Goal: Task Accomplishment & Management: Use online tool/utility

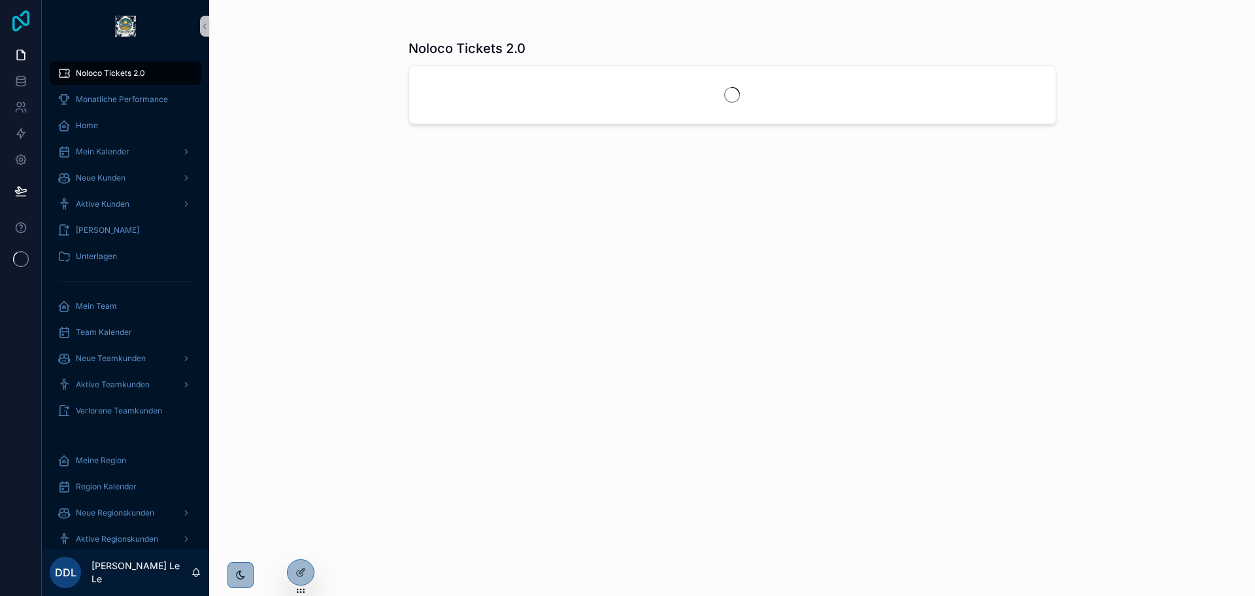
click at [33, 21] on icon at bounding box center [21, 20] width 26 height 21
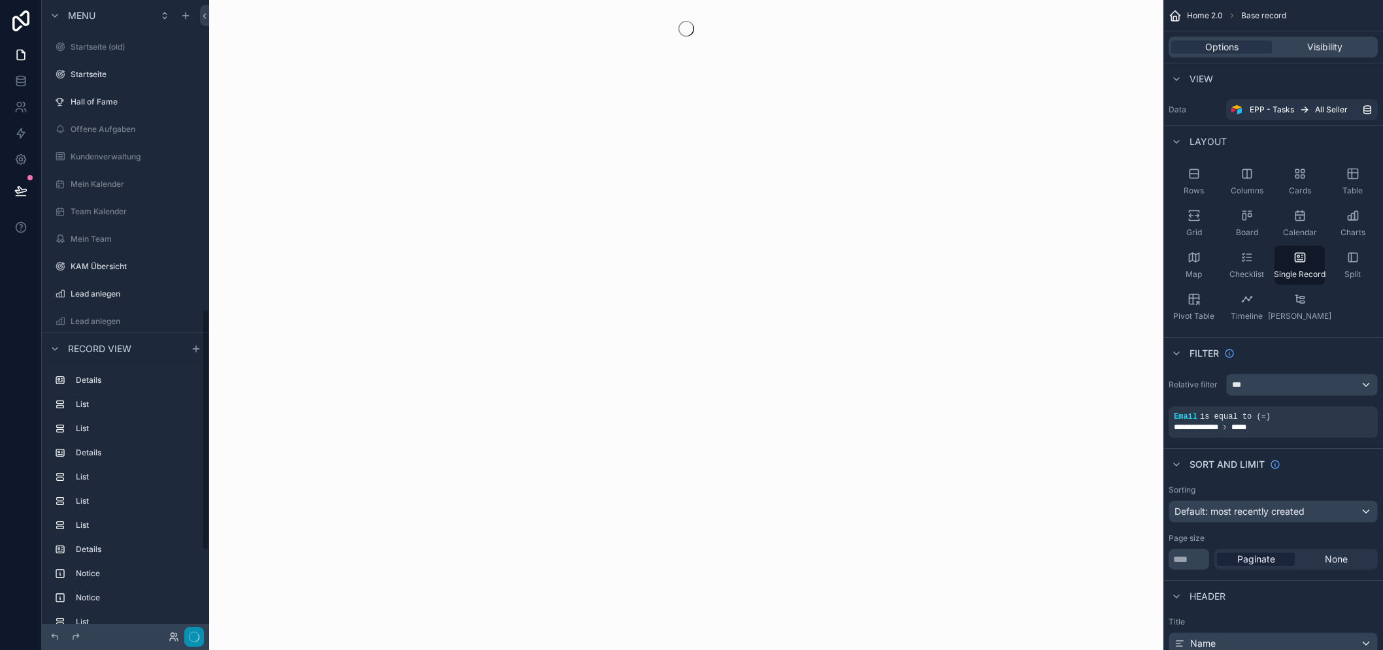
click at [199, 639] on icon "button" at bounding box center [194, 637] width 10 height 10
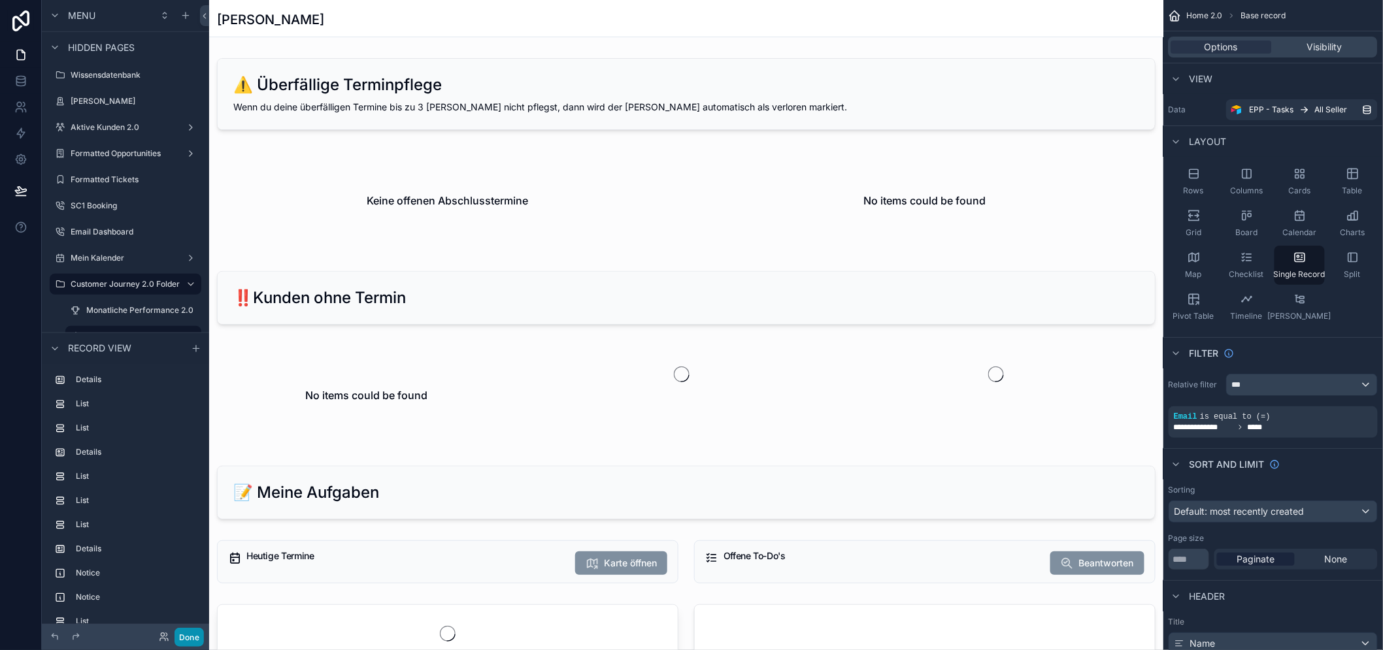
scroll to position [363, 0]
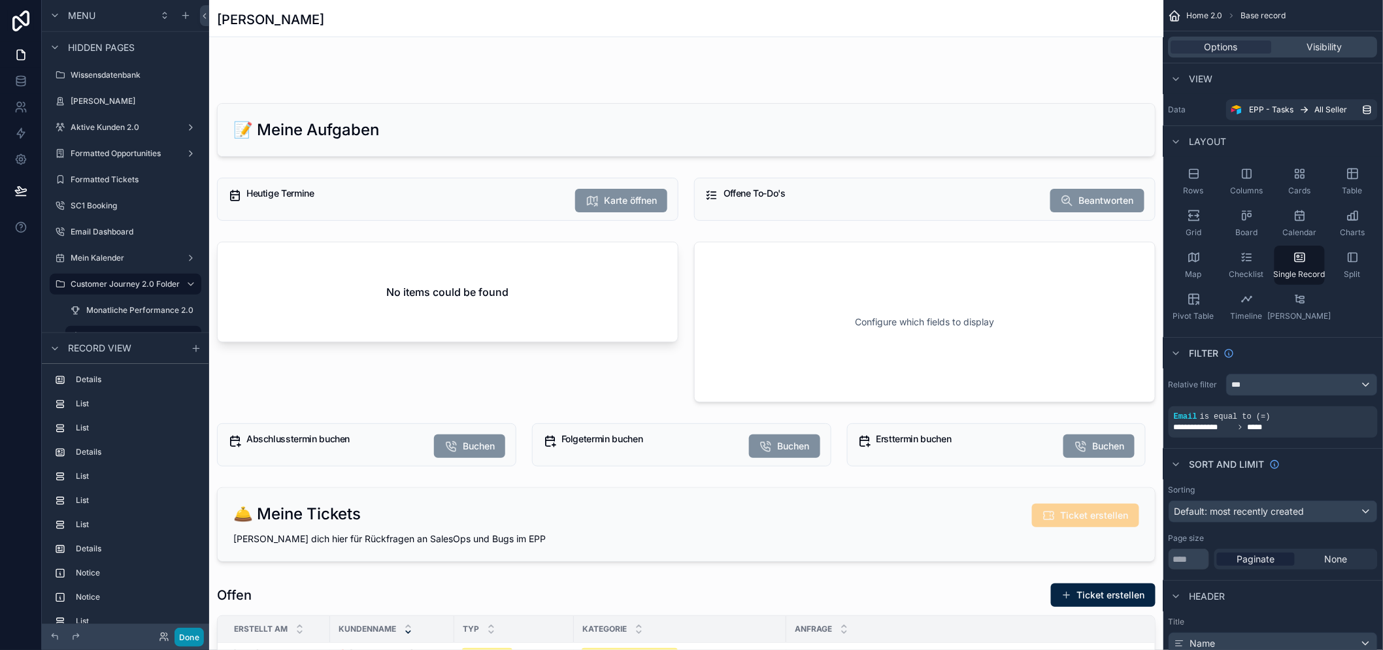
click at [199, 641] on button "Done" at bounding box center [189, 637] width 29 height 19
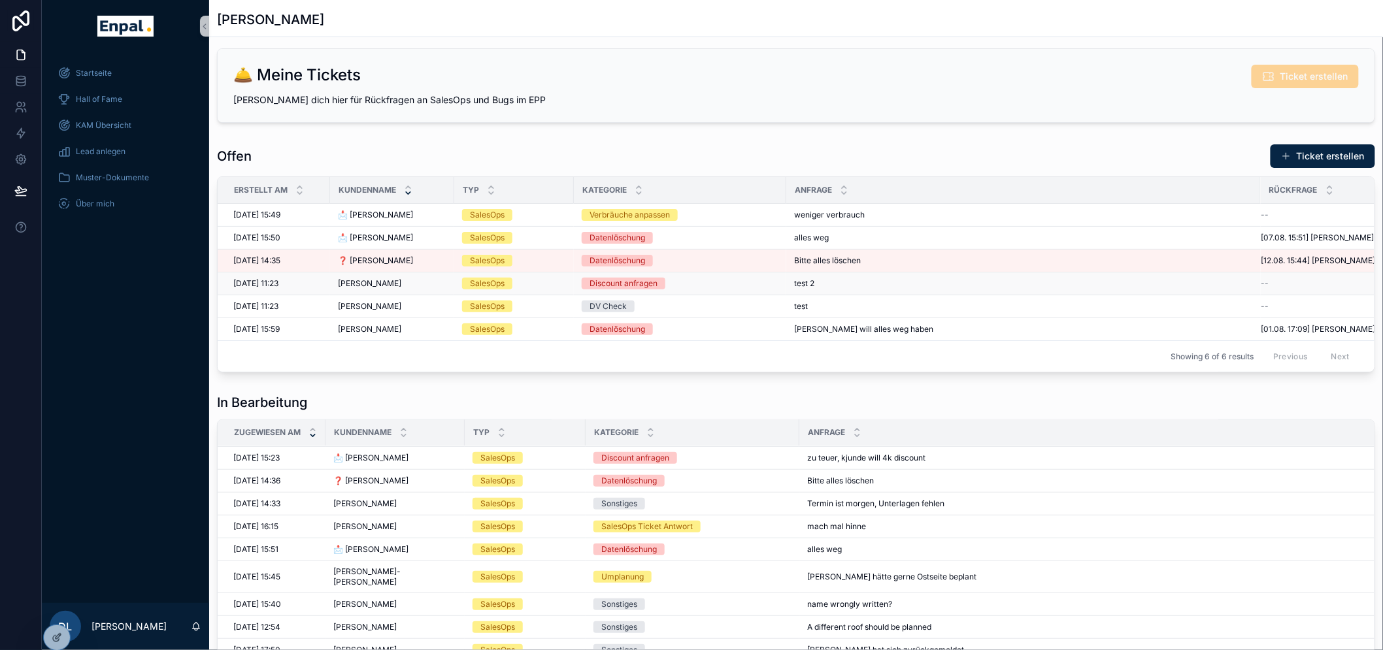
scroll to position [654, 0]
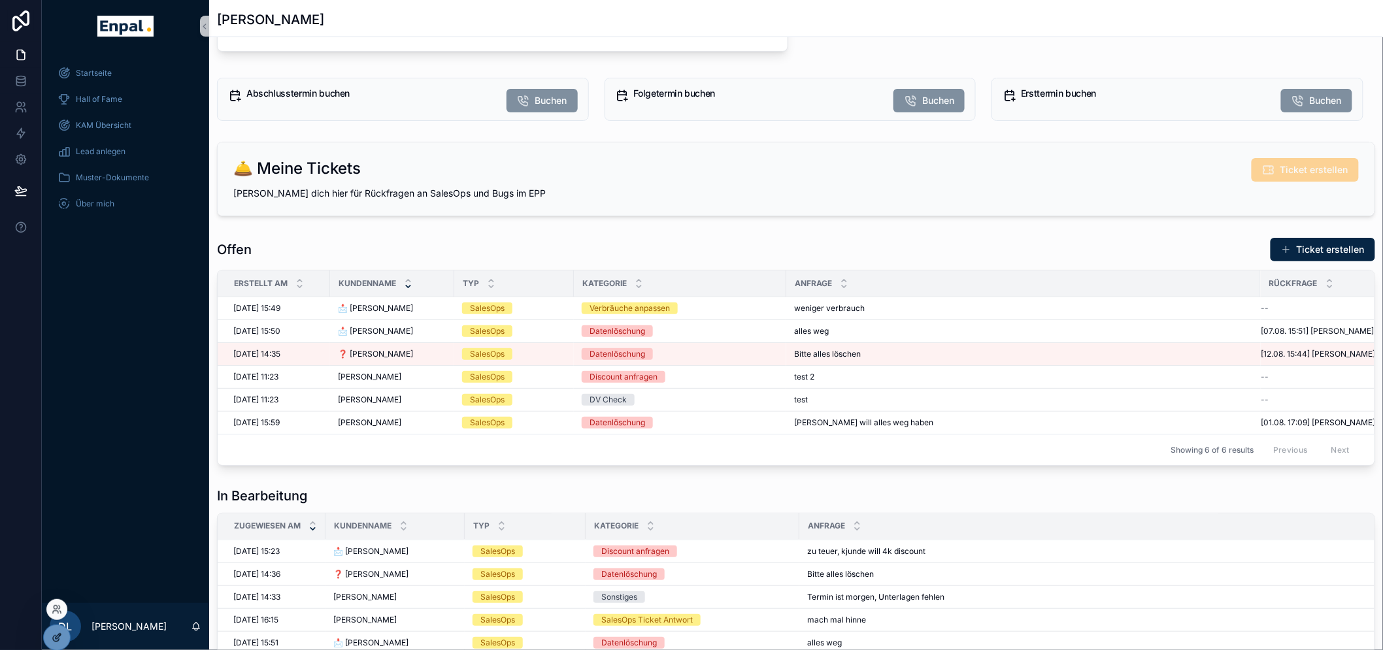
click at [52, 638] on icon at bounding box center [57, 638] width 10 height 10
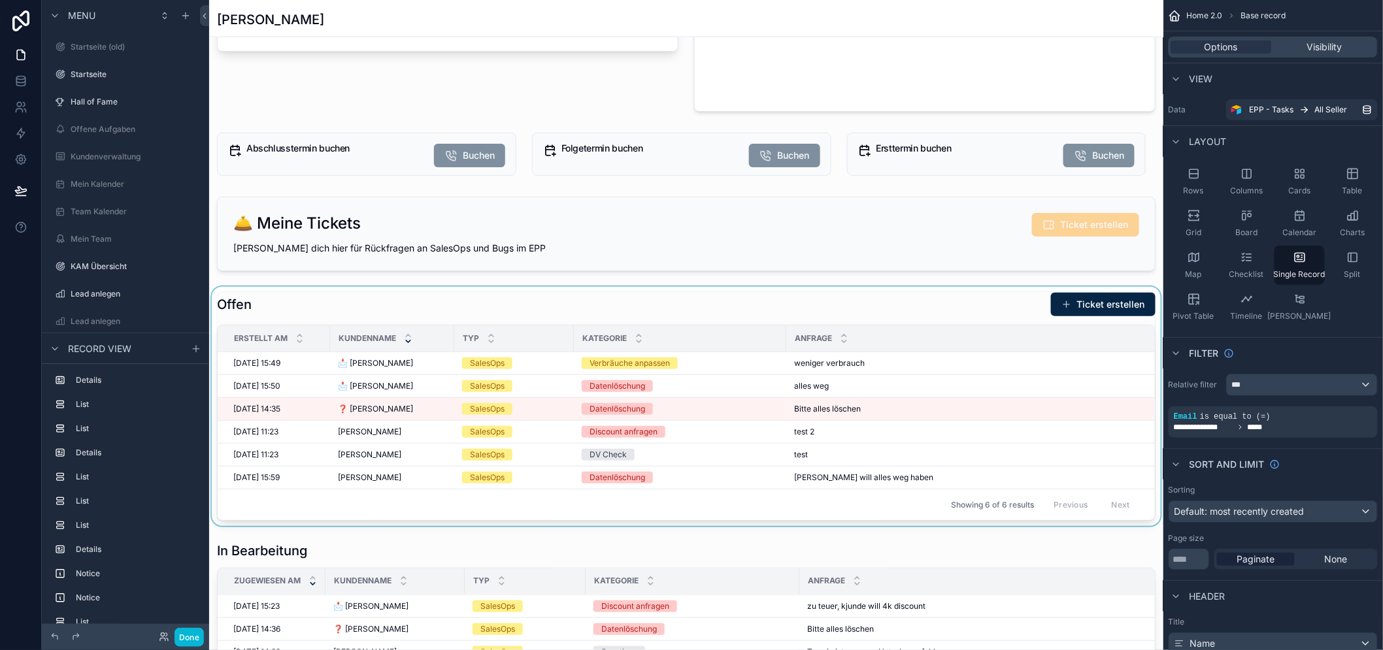
scroll to position [826, 0]
click at [1079, 364] on div "scrollable content" at bounding box center [686, 406] width 954 height 239
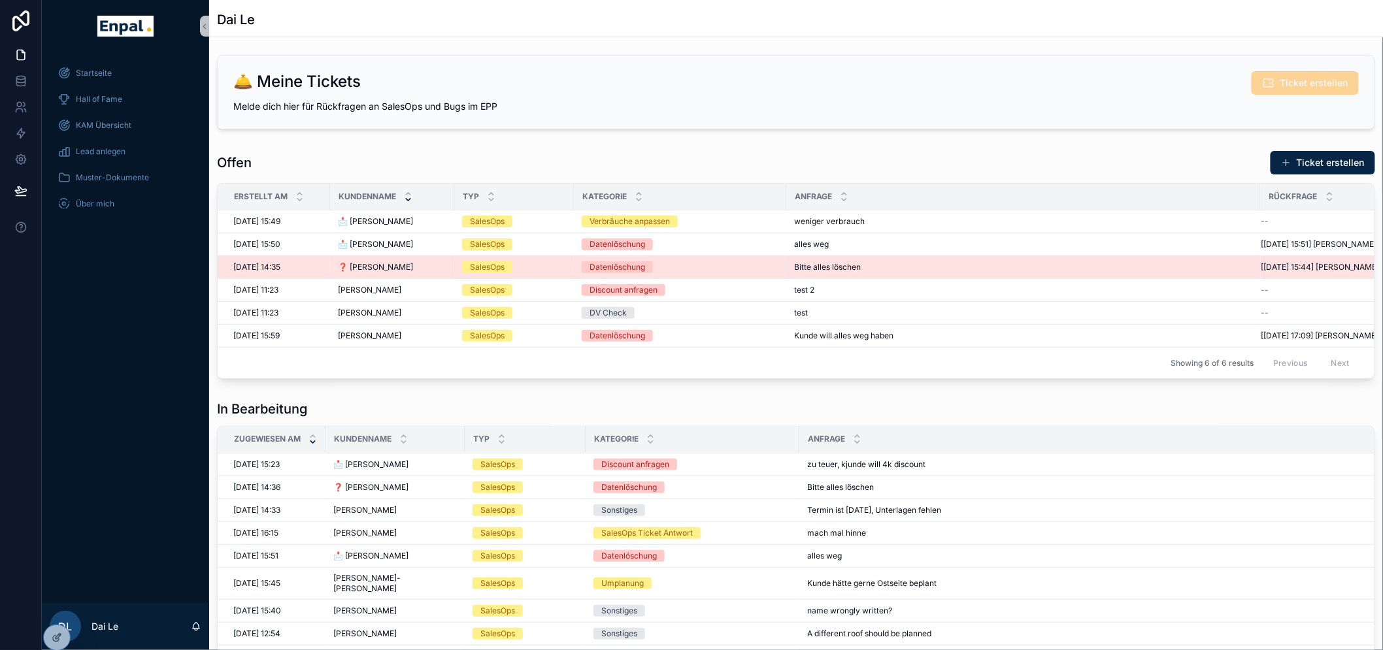
click at [1147, 266] on div "Bitte alles löschen Bitte alles löschen" at bounding box center [1023, 267] width 459 height 10
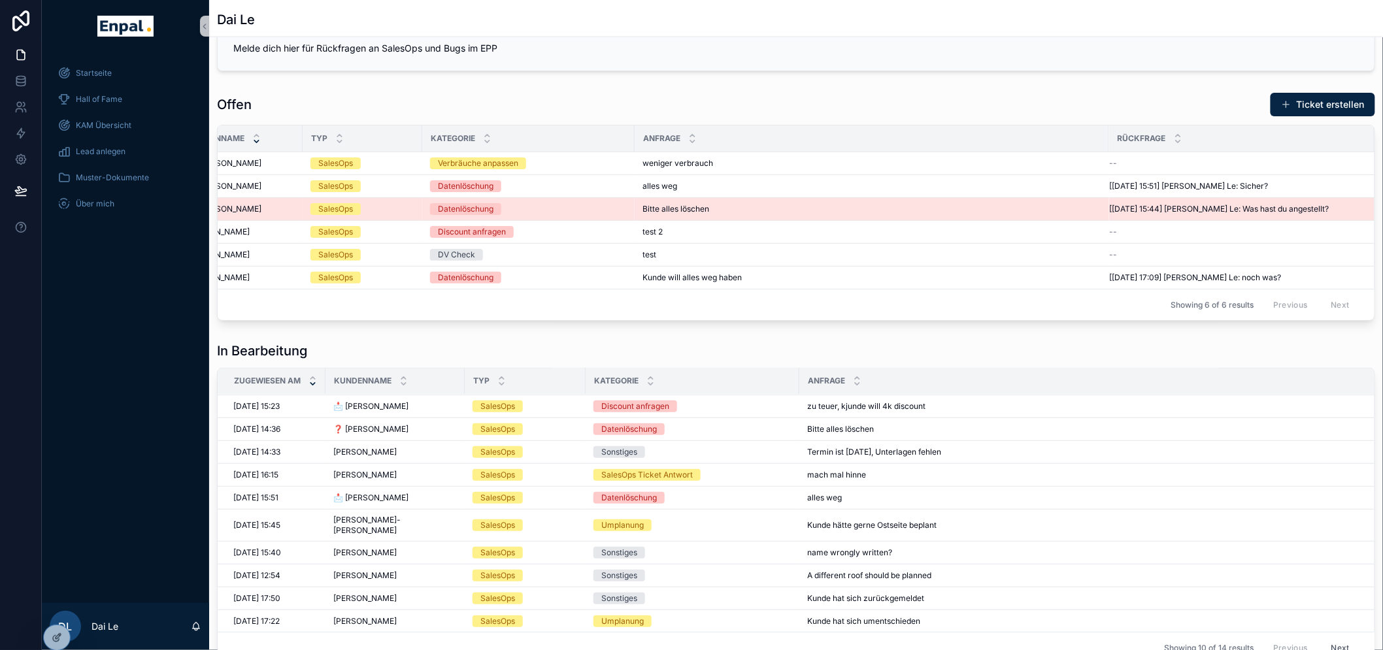
scroll to position [0, 152]
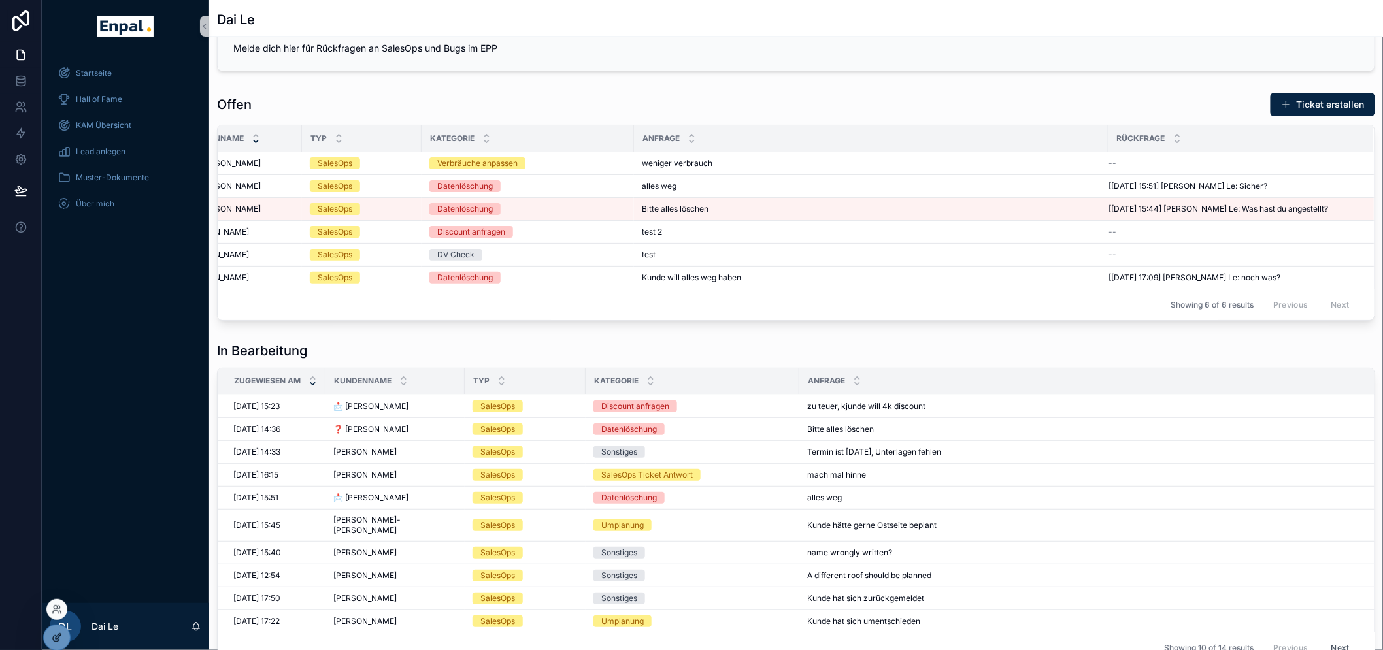
click at [56, 639] on icon at bounding box center [58, 636] width 5 height 5
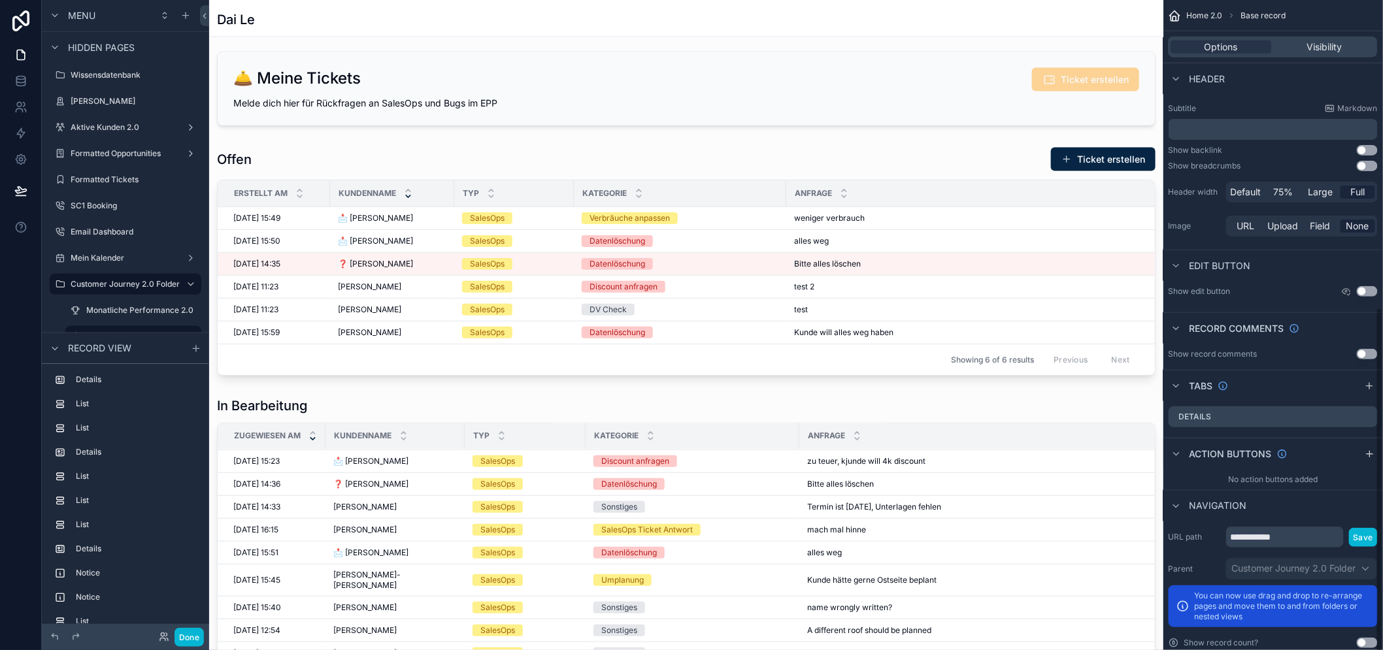
scroll to position [575, 0]
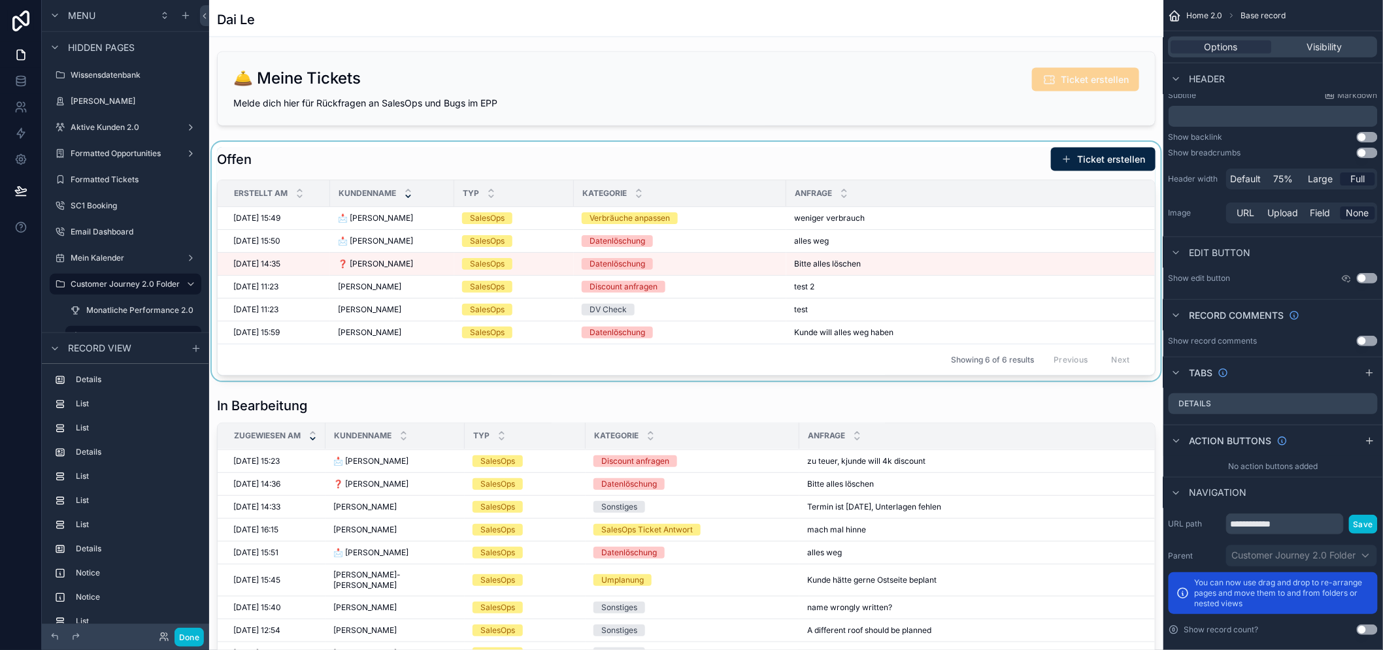
click at [1071, 186] on div "Anfrage" at bounding box center [1023, 193] width 473 height 25
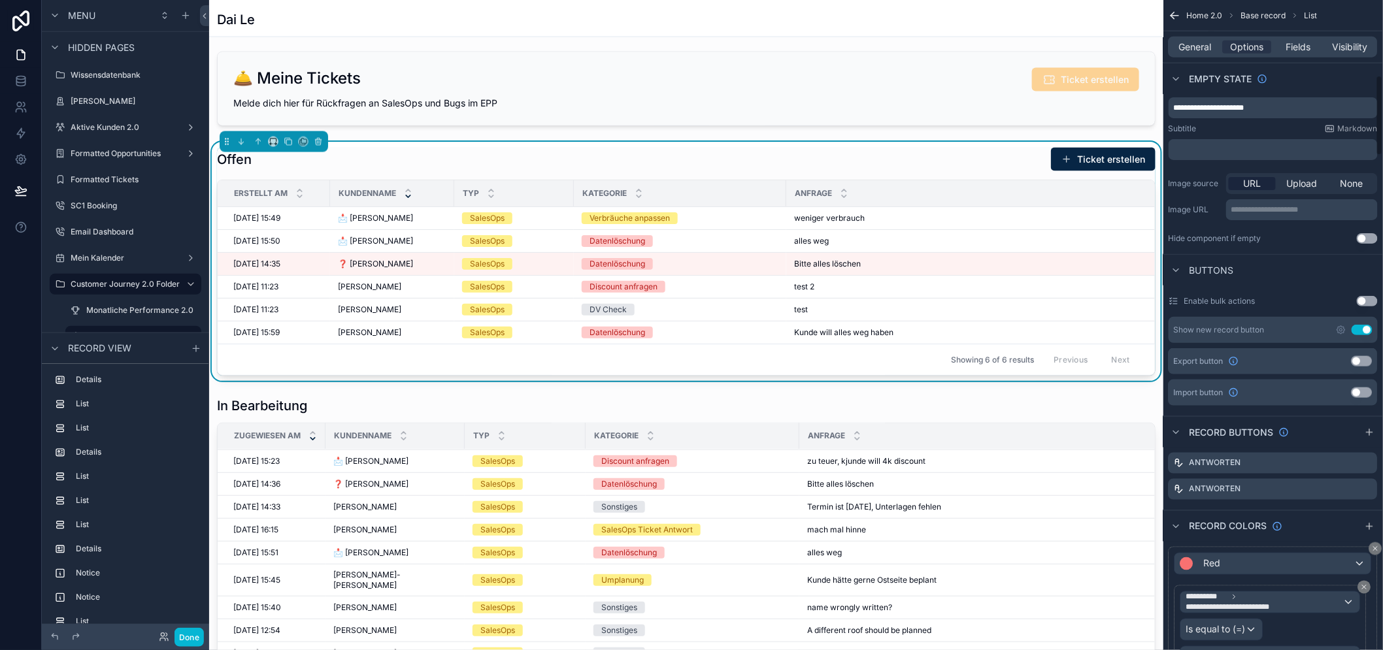
scroll to position [648, 0]
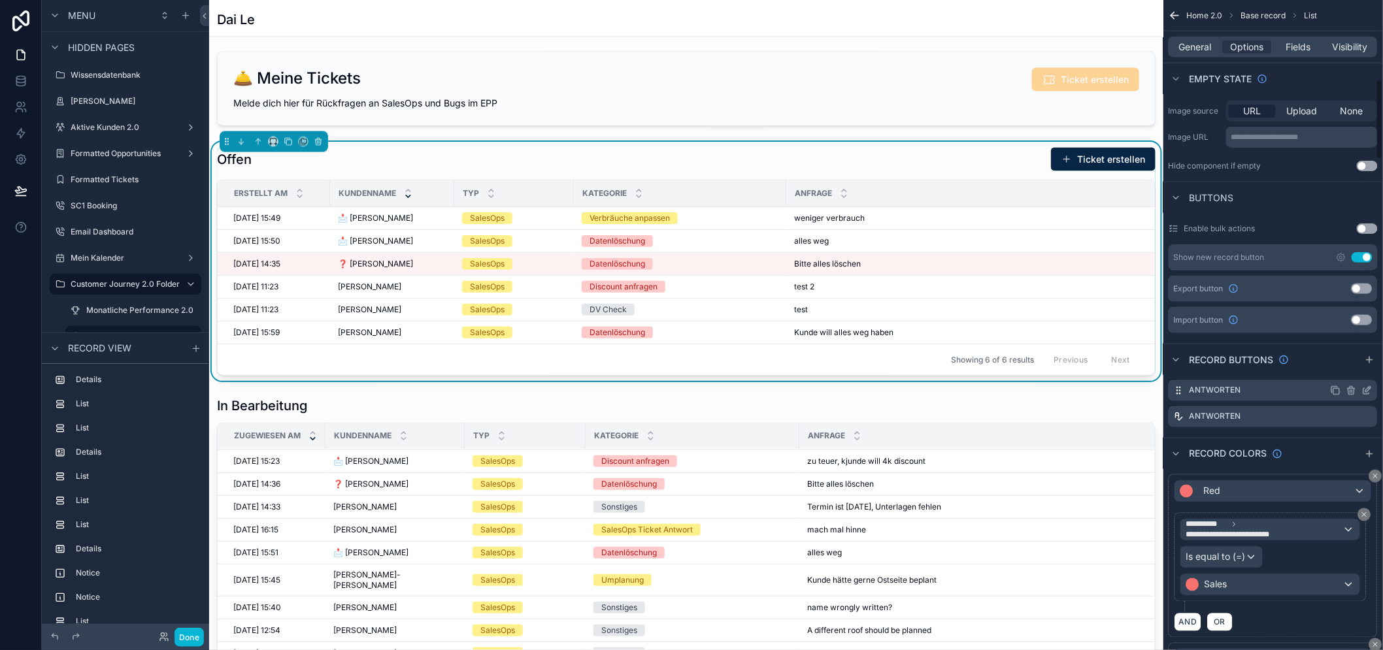
click at [1373, 389] on icon "scrollable content" at bounding box center [1367, 391] width 10 height 10
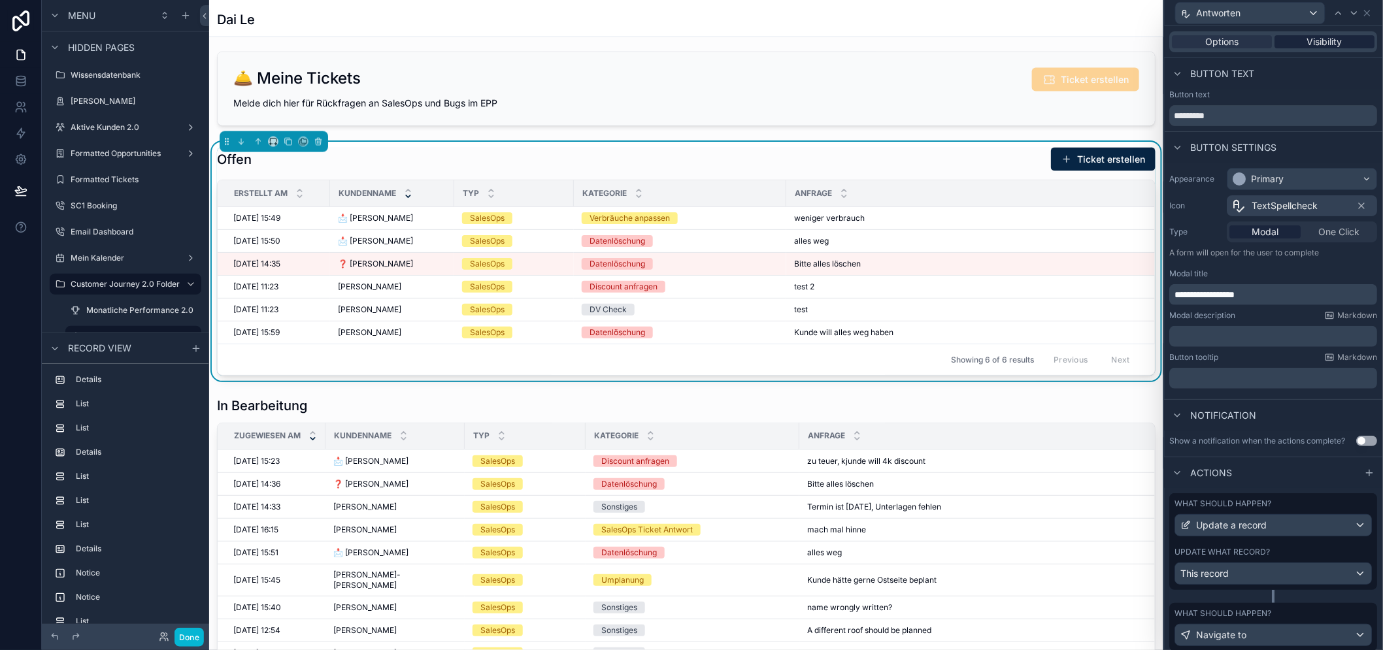
click at [1330, 44] on span "Visibility" at bounding box center [1325, 41] width 35 height 13
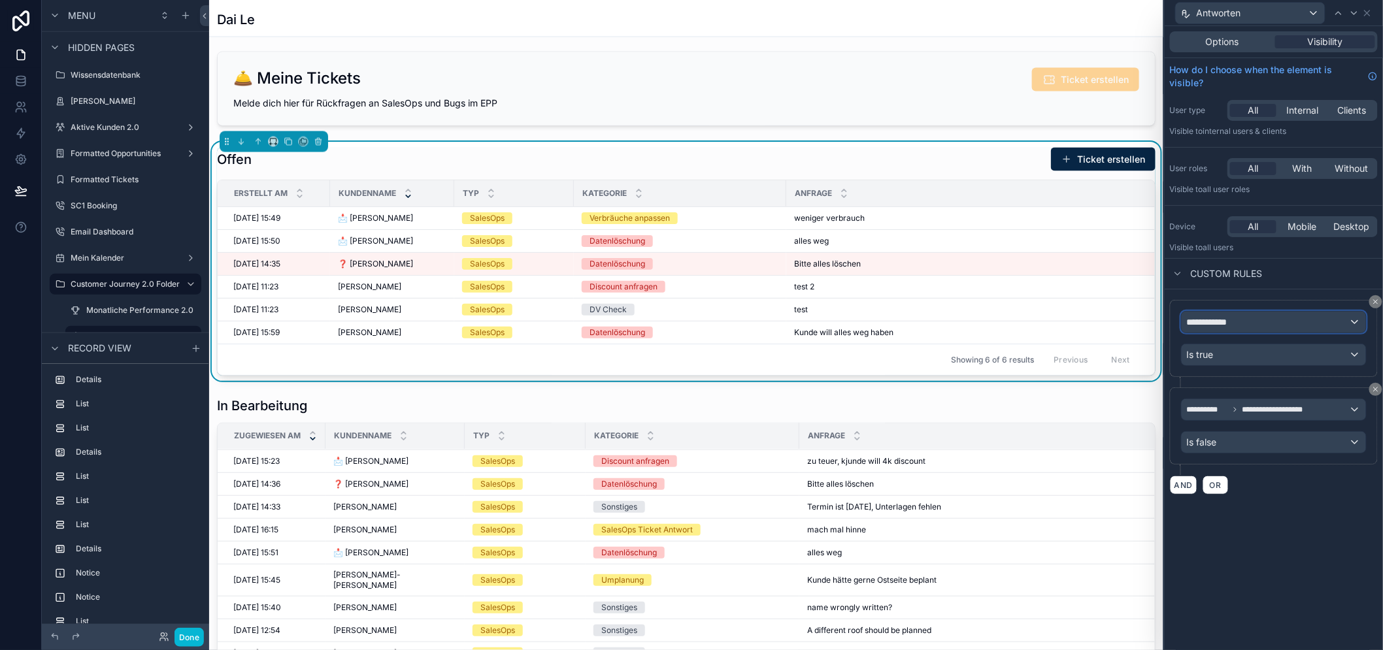
click at [1256, 315] on div "**********" at bounding box center [1274, 322] width 184 height 21
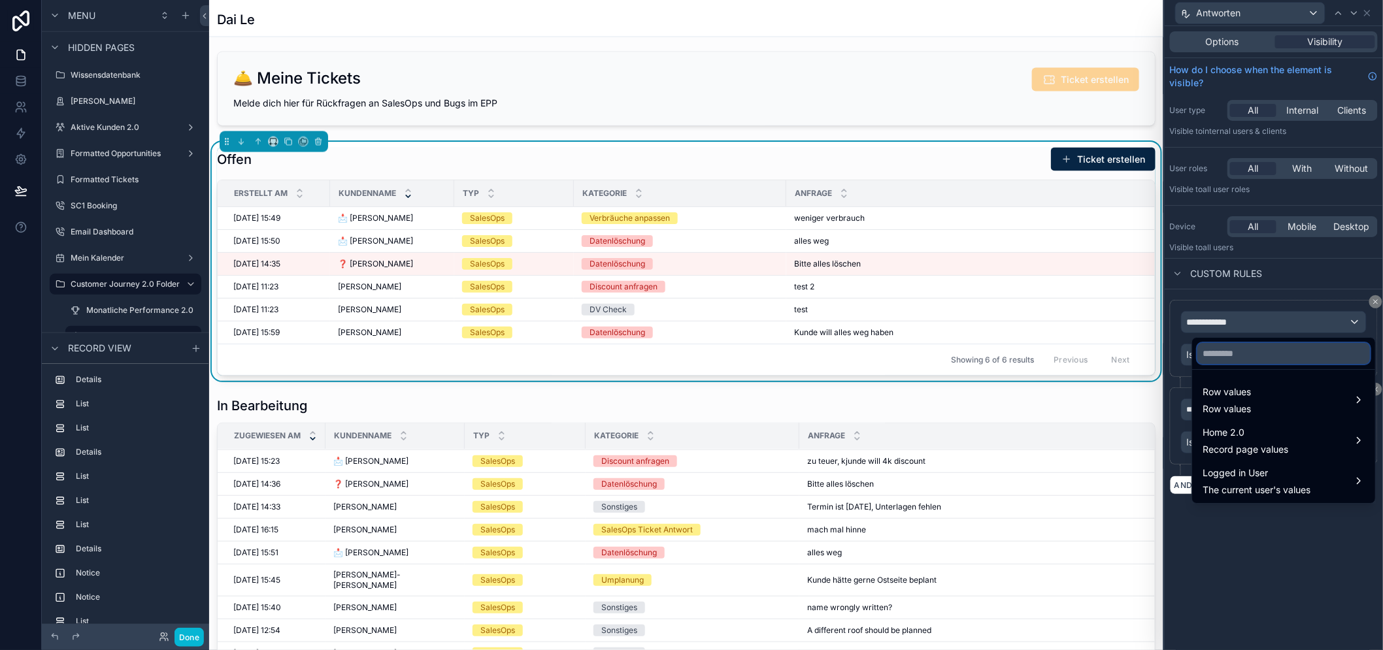
click at [1240, 354] on input "text" at bounding box center [1284, 353] width 173 height 21
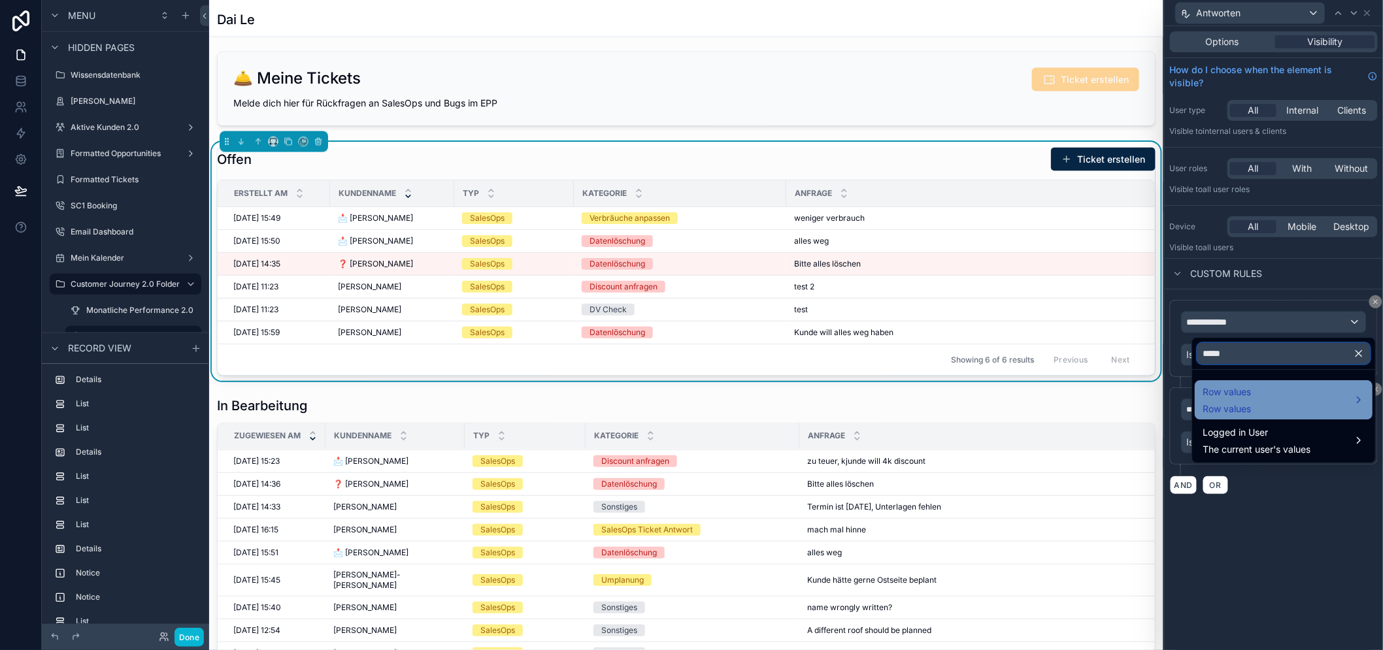
type input "*****"
click at [1263, 397] on div "Row values Row values" at bounding box center [1284, 399] width 162 height 31
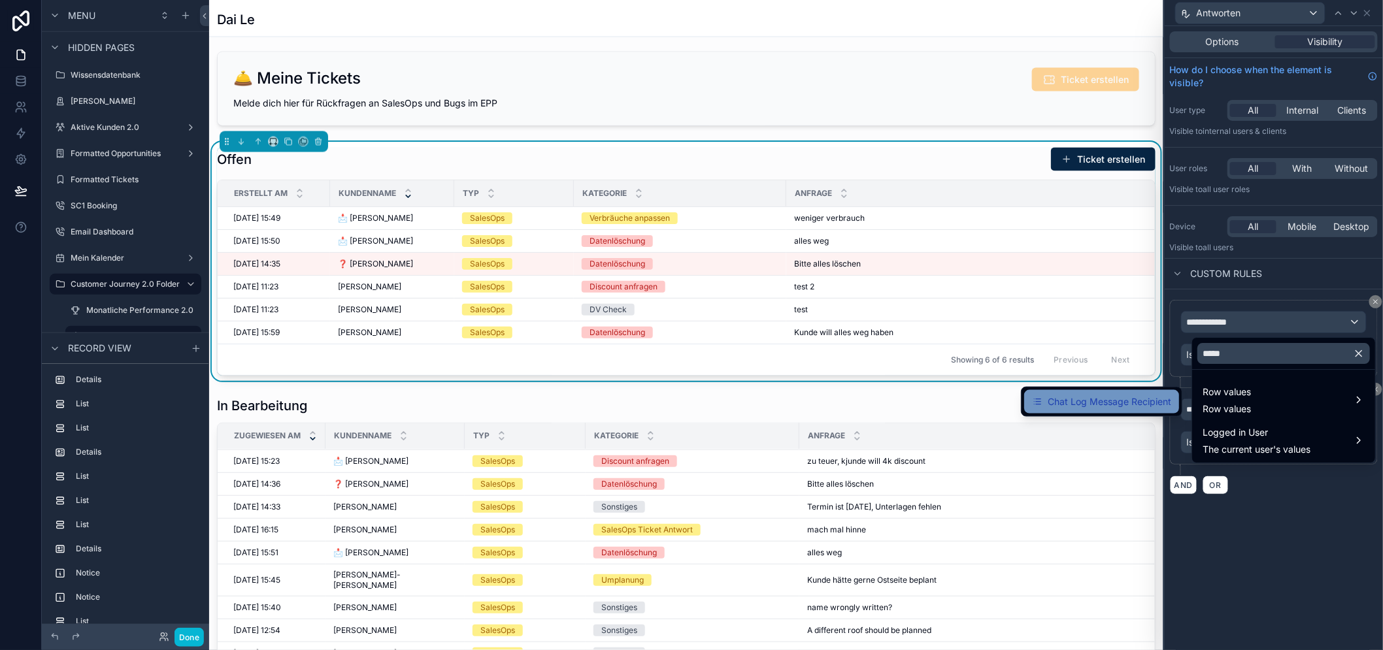
click at [1172, 400] on span "Chat Log Message Recipient" at bounding box center [1110, 402] width 124 height 16
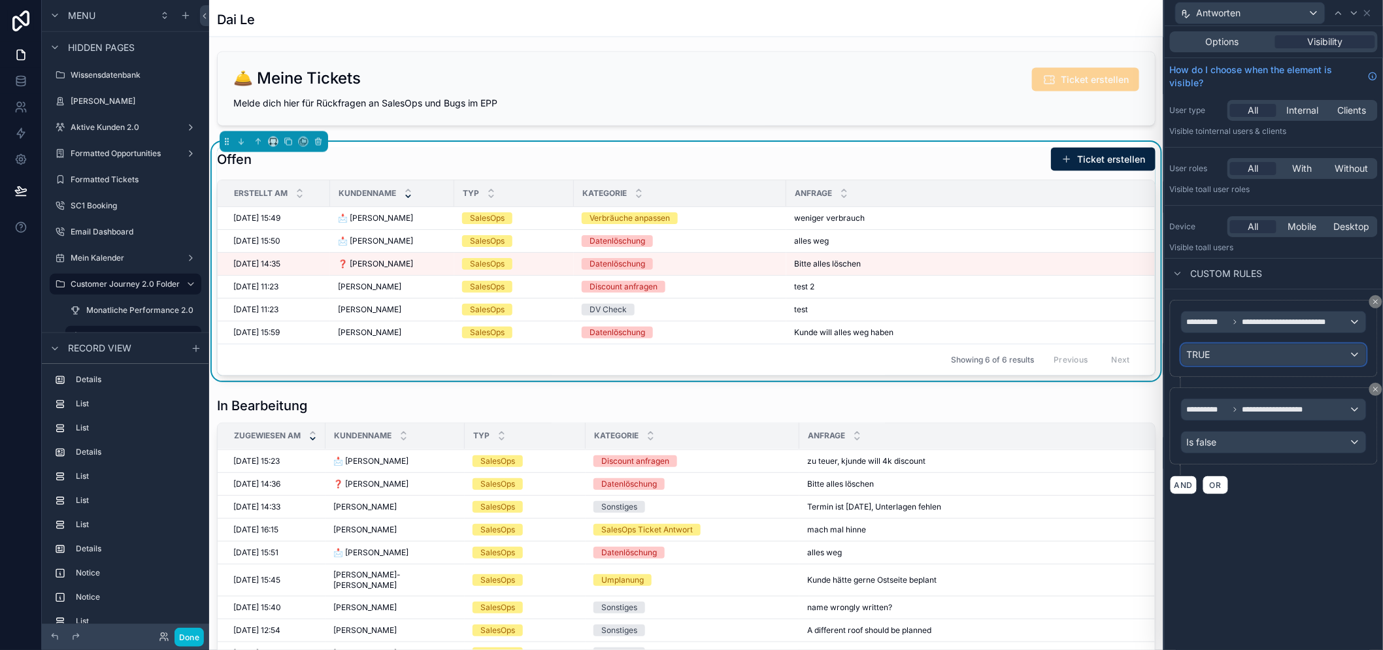
click at [1277, 356] on div "TRUE" at bounding box center [1274, 355] width 184 height 21
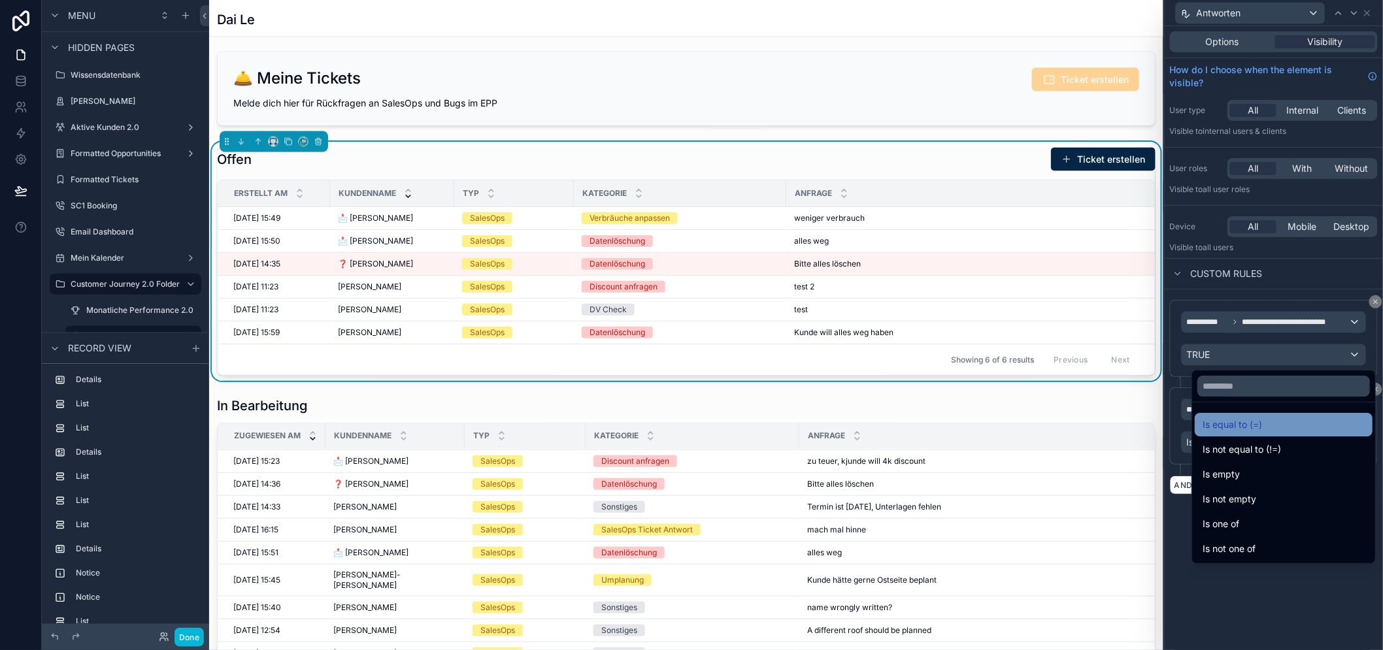
click at [1262, 425] on span "Is equal to (=)" at bounding box center [1232, 425] width 59 height 16
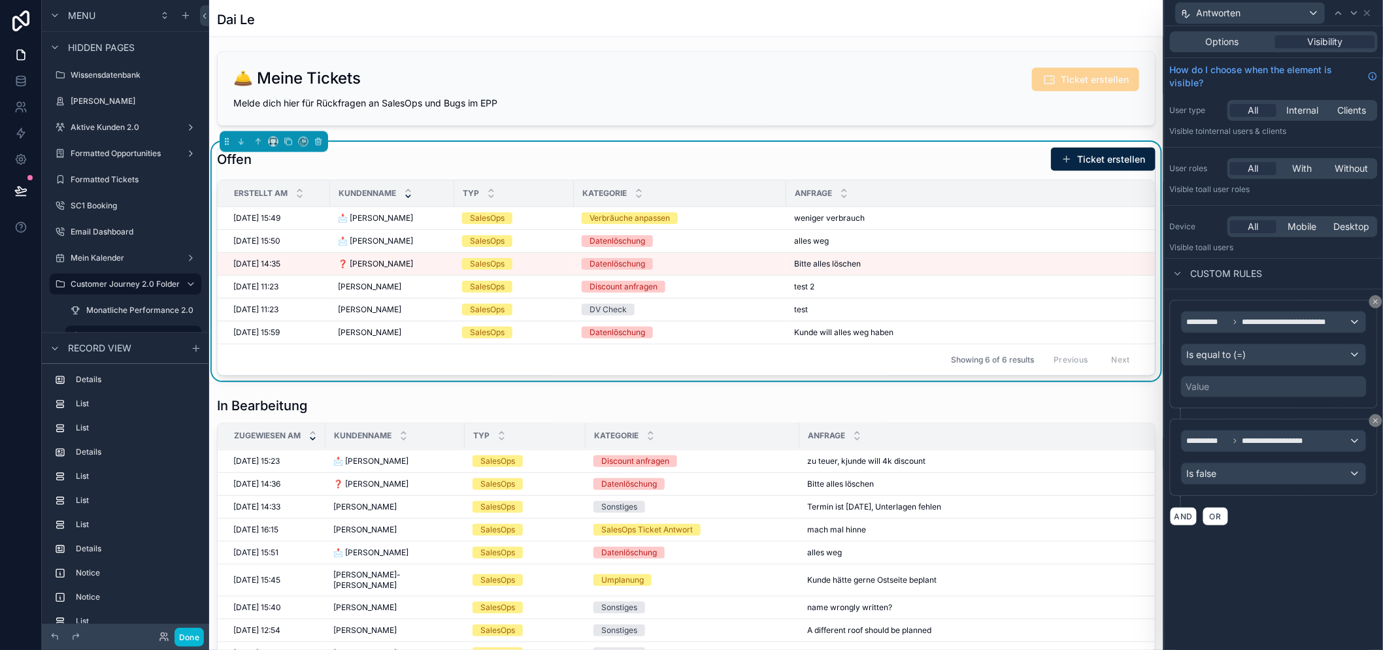
click at [1223, 387] on div "Value" at bounding box center [1274, 387] width 186 height 21
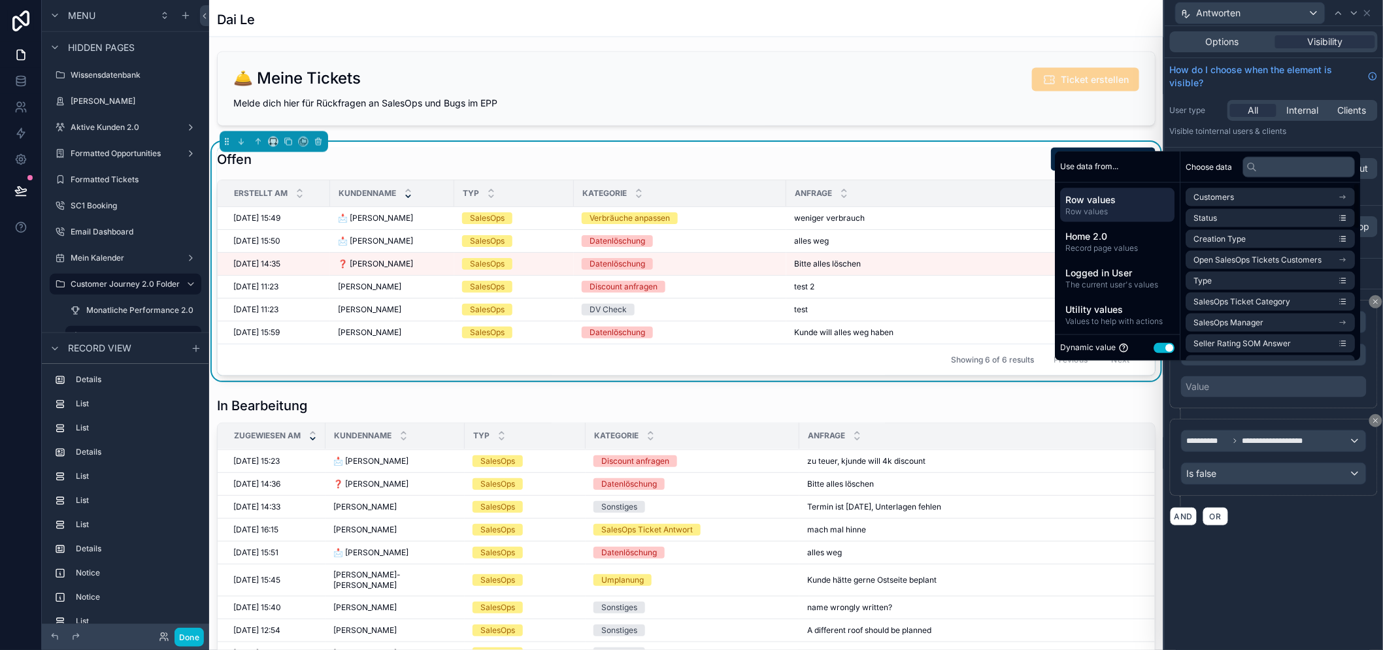
click at [1172, 353] on button "Use setting" at bounding box center [1165, 348] width 21 height 10
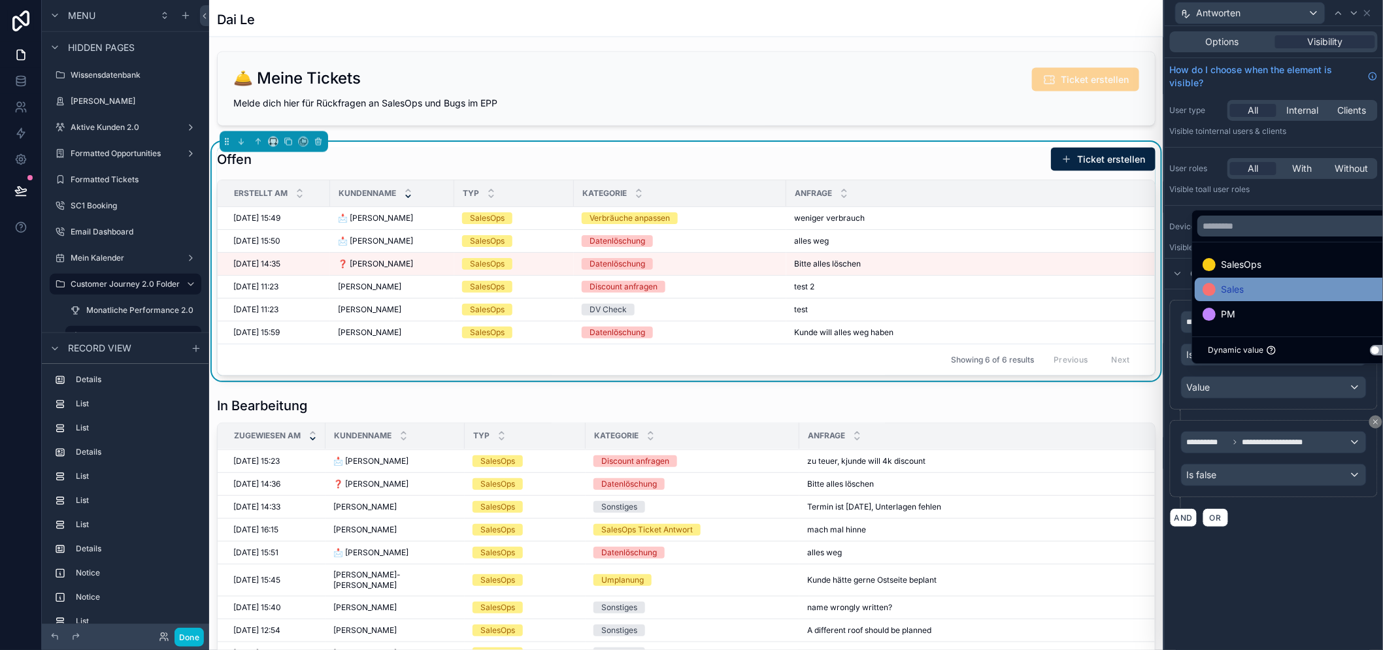
click at [1253, 297] on div "Sales" at bounding box center [1300, 290] width 194 height 16
click at [1275, 559] on div "**********" at bounding box center [1274, 338] width 218 height 624
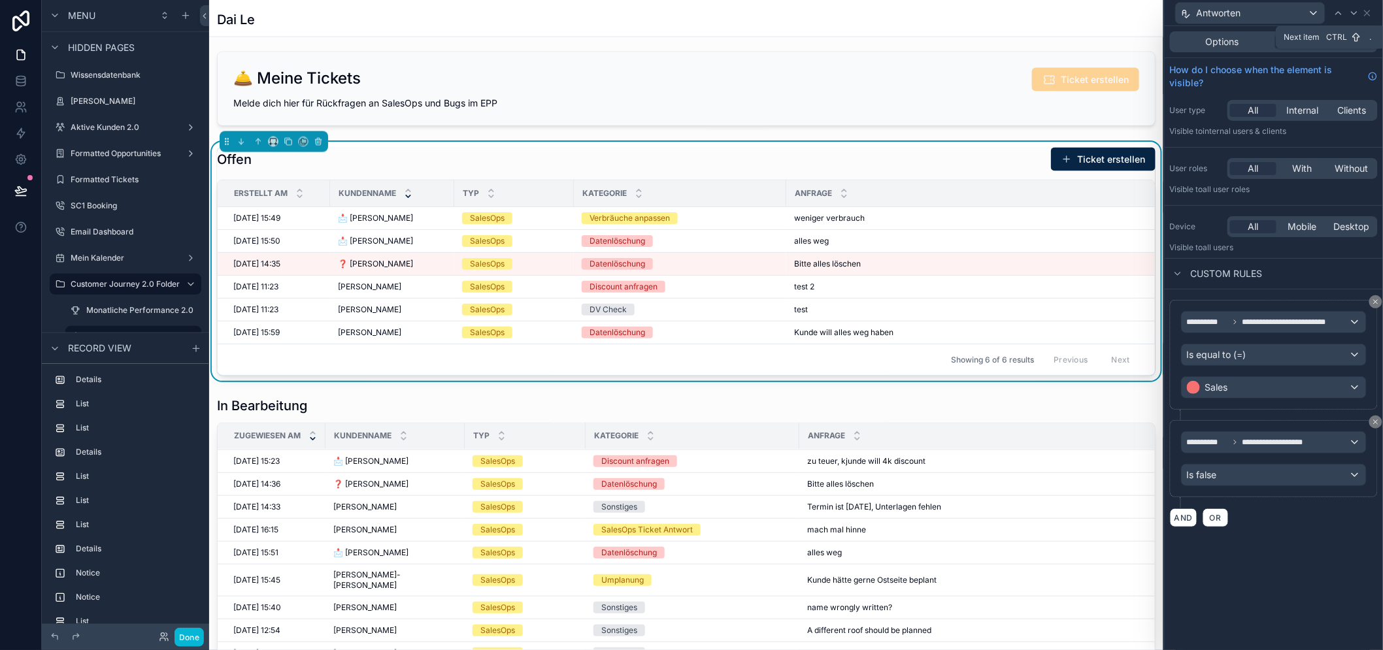
click at [1360, 14] on icon at bounding box center [1354, 13] width 10 height 10
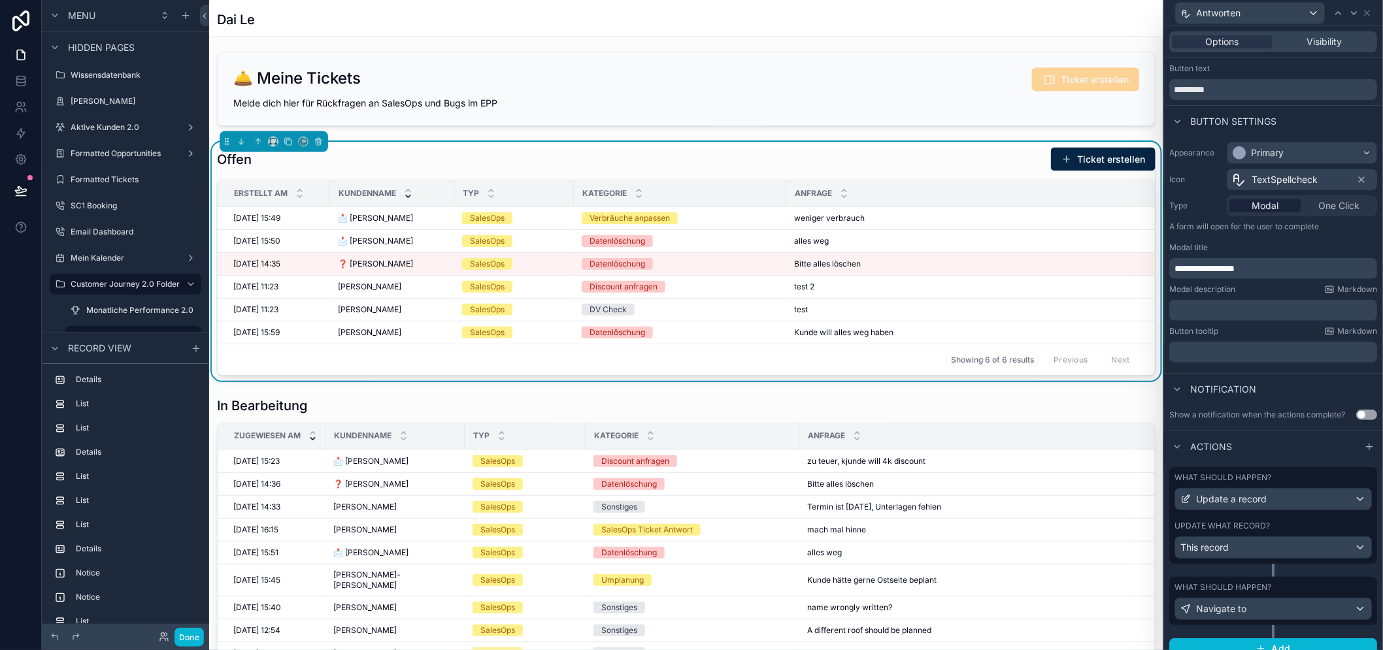
scroll to position [40, 0]
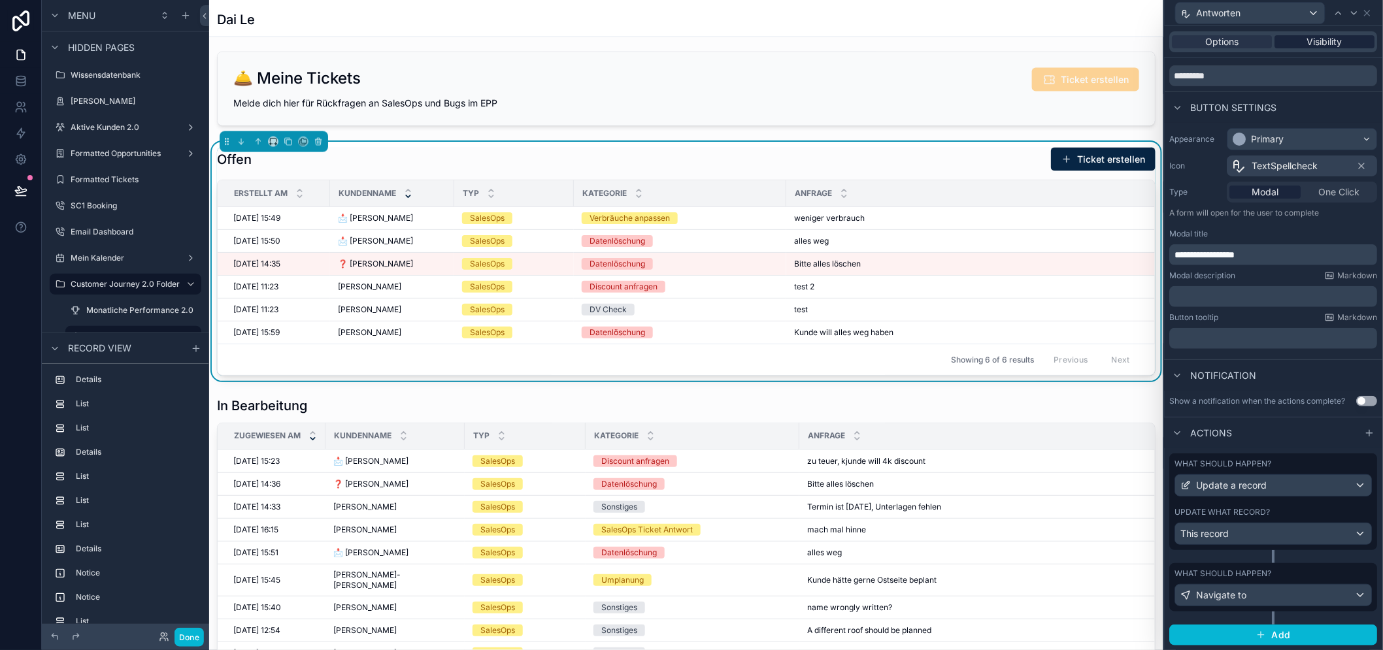
click at [1324, 42] on span "Visibility" at bounding box center [1325, 41] width 35 height 13
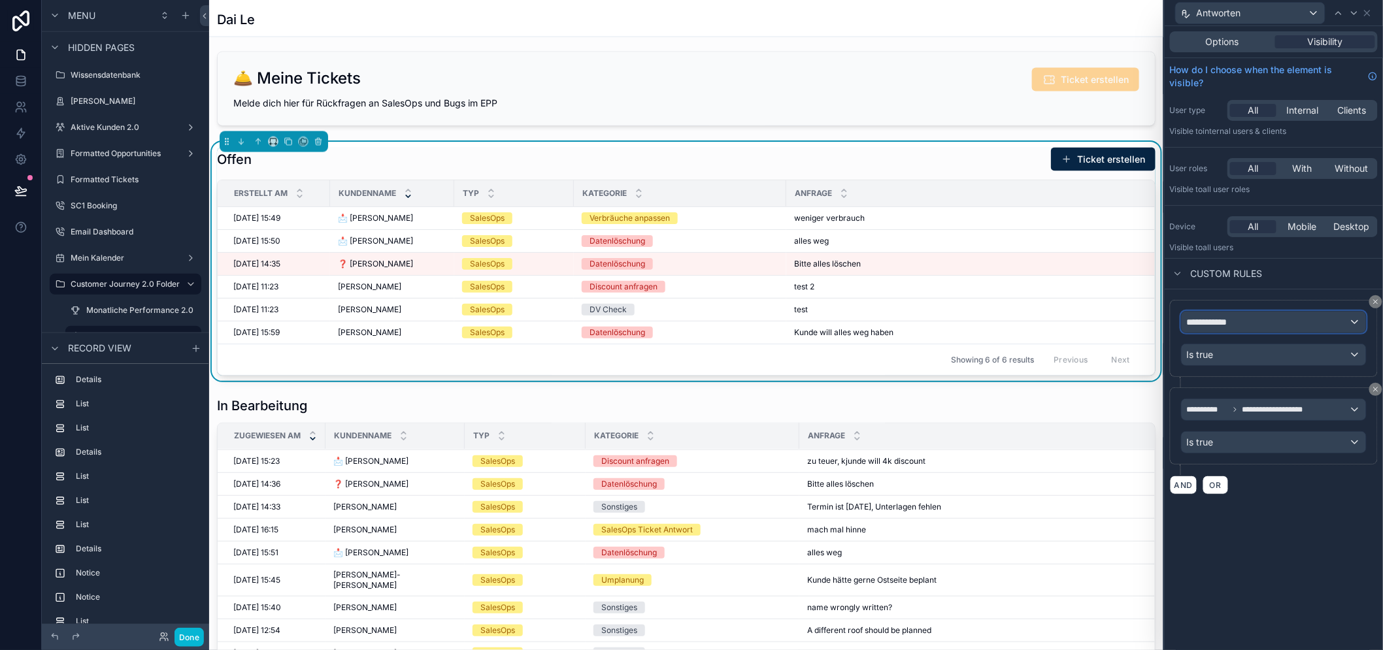
click at [1265, 314] on div "**********" at bounding box center [1274, 322] width 184 height 21
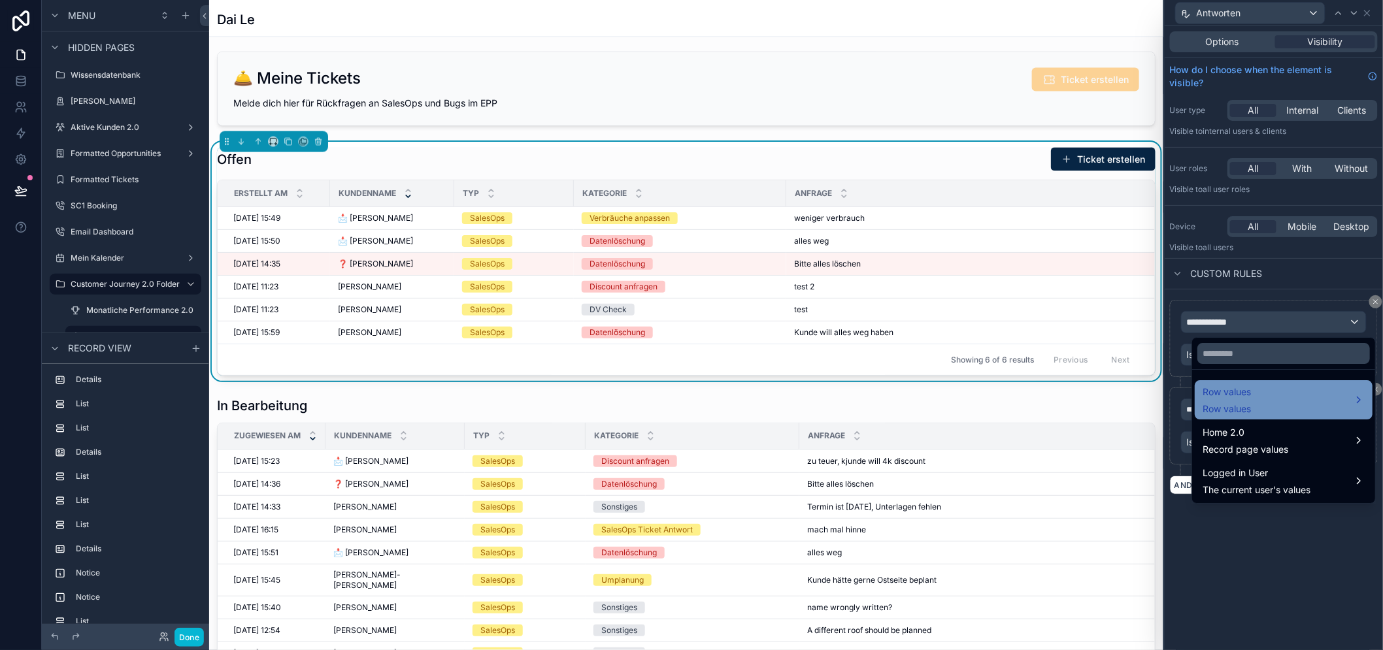
click at [1234, 399] on span "Row values" at bounding box center [1227, 392] width 48 height 16
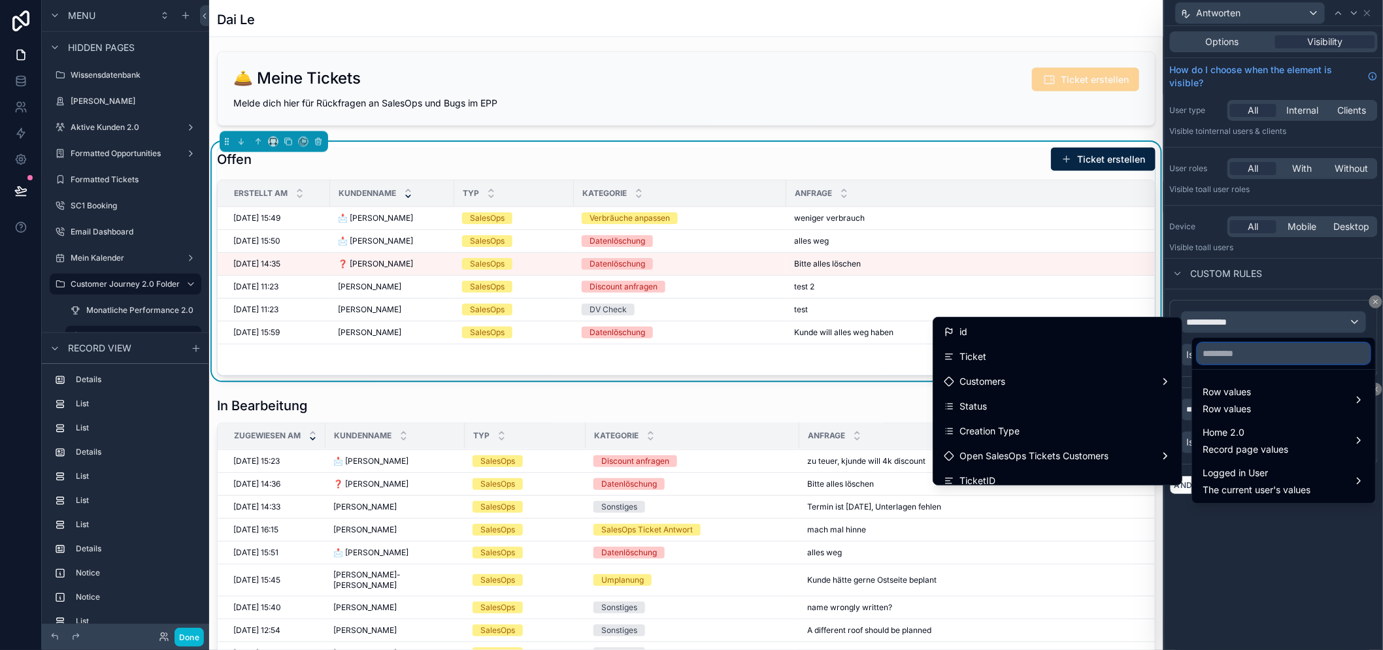
click at [1226, 354] on input "text" at bounding box center [1284, 353] width 173 height 21
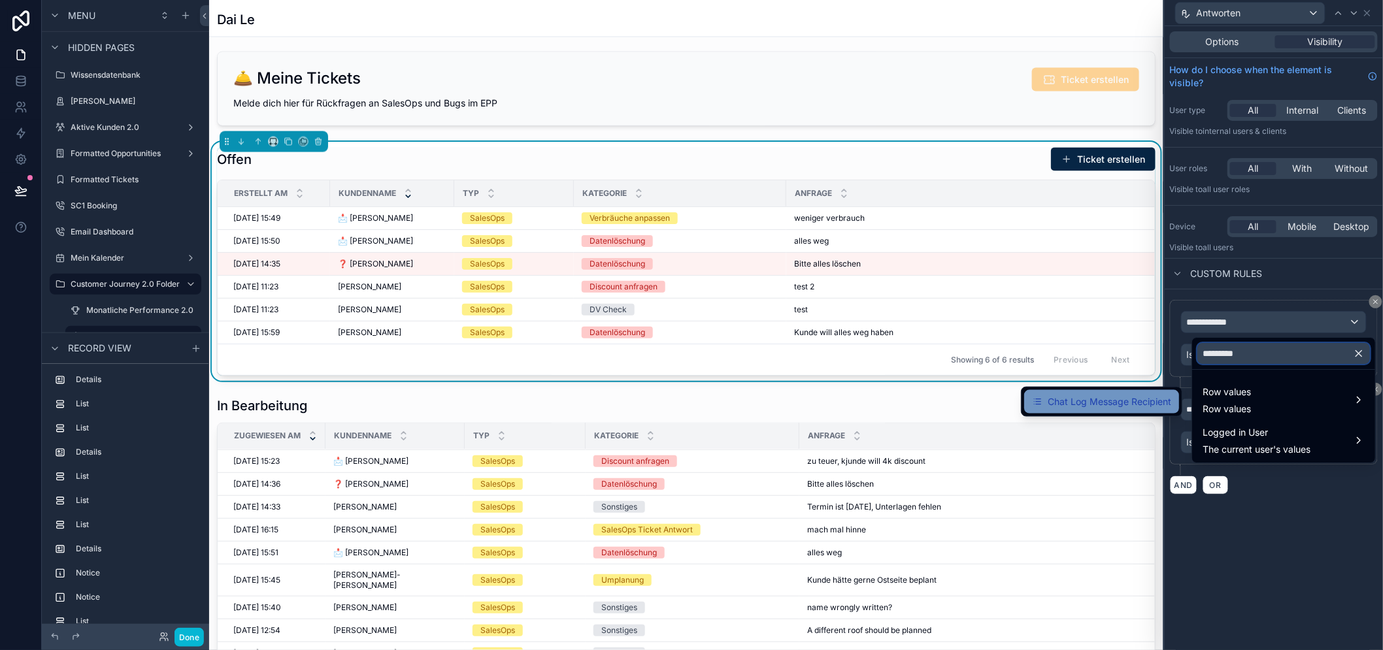
type input "*********"
click at [1147, 404] on span "Chat Log Message Recipient" at bounding box center [1110, 402] width 124 height 16
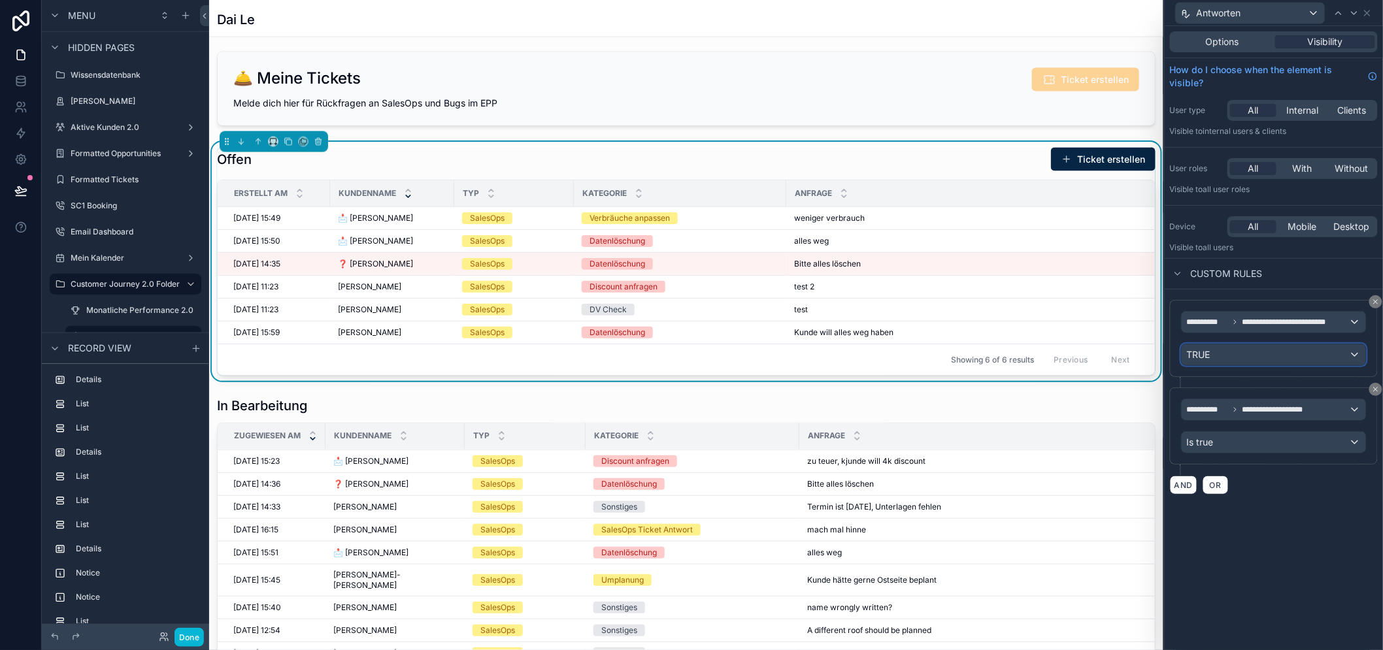
click at [1262, 358] on div "TRUE" at bounding box center [1274, 355] width 184 height 21
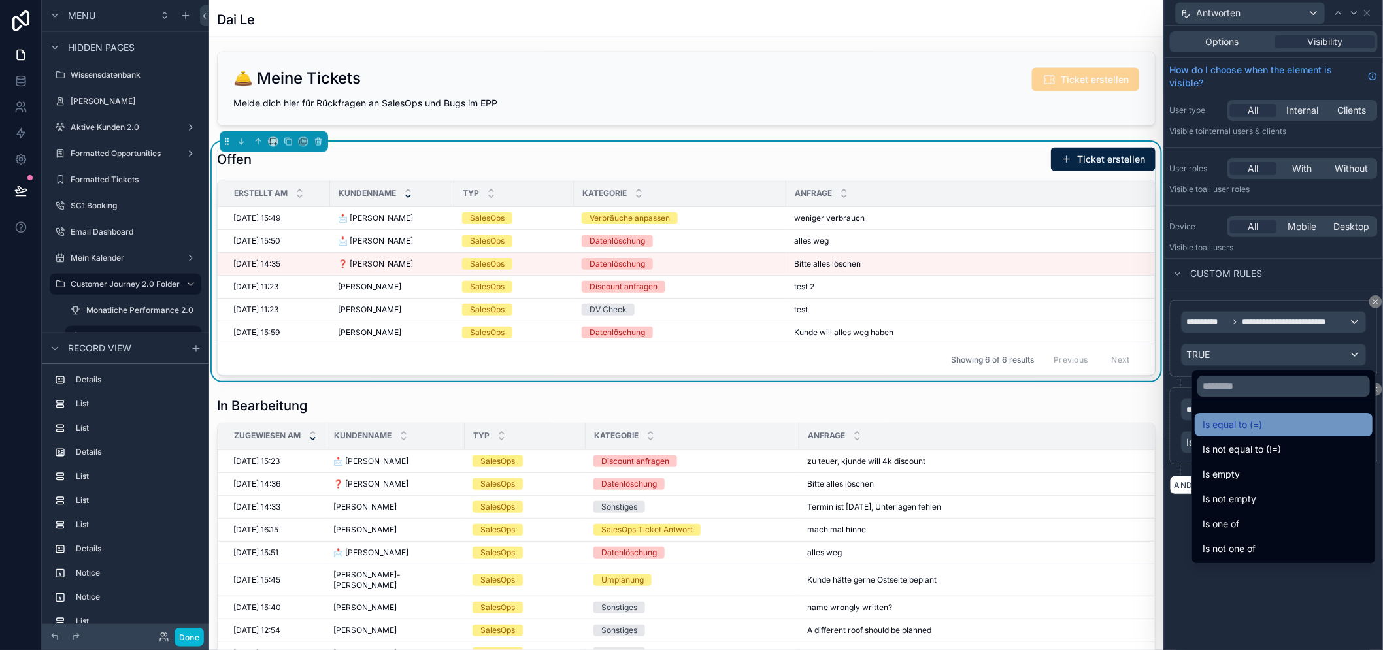
click at [1243, 436] on div "Is equal to (=)" at bounding box center [1284, 425] width 178 height 24
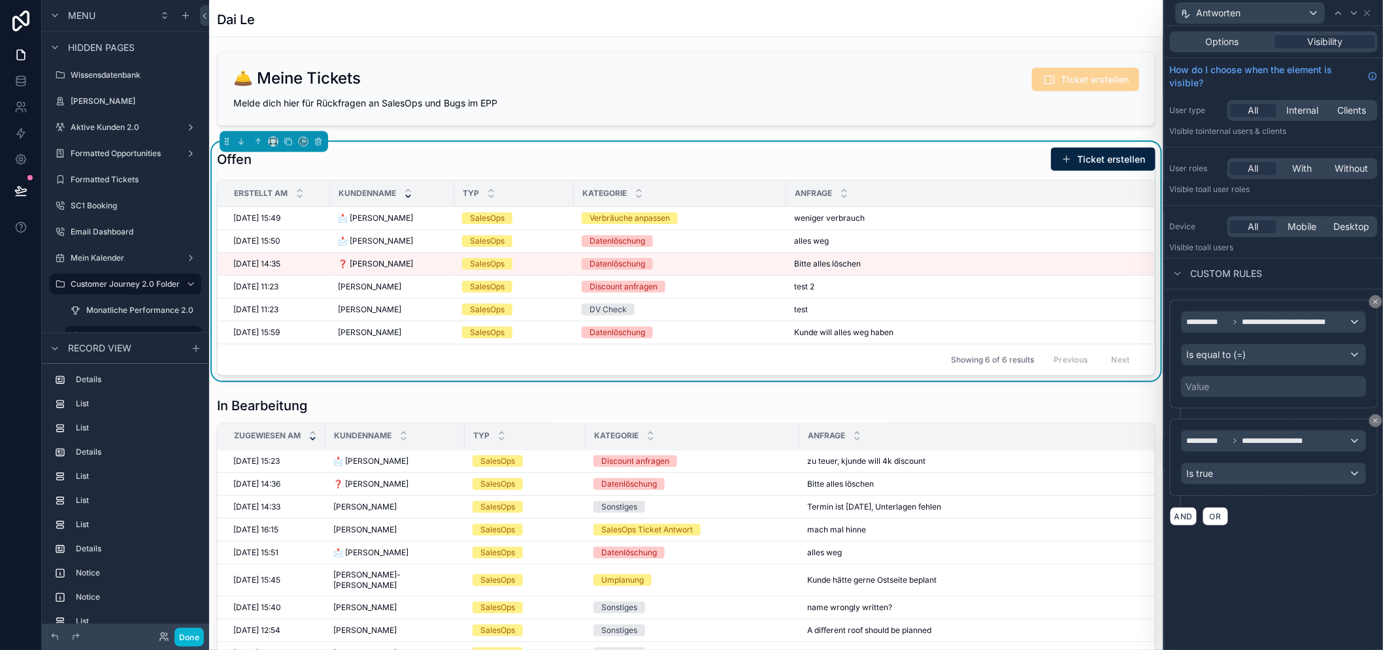
click at [1210, 389] on div "Value" at bounding box center [1199, 386] width 24 height 13
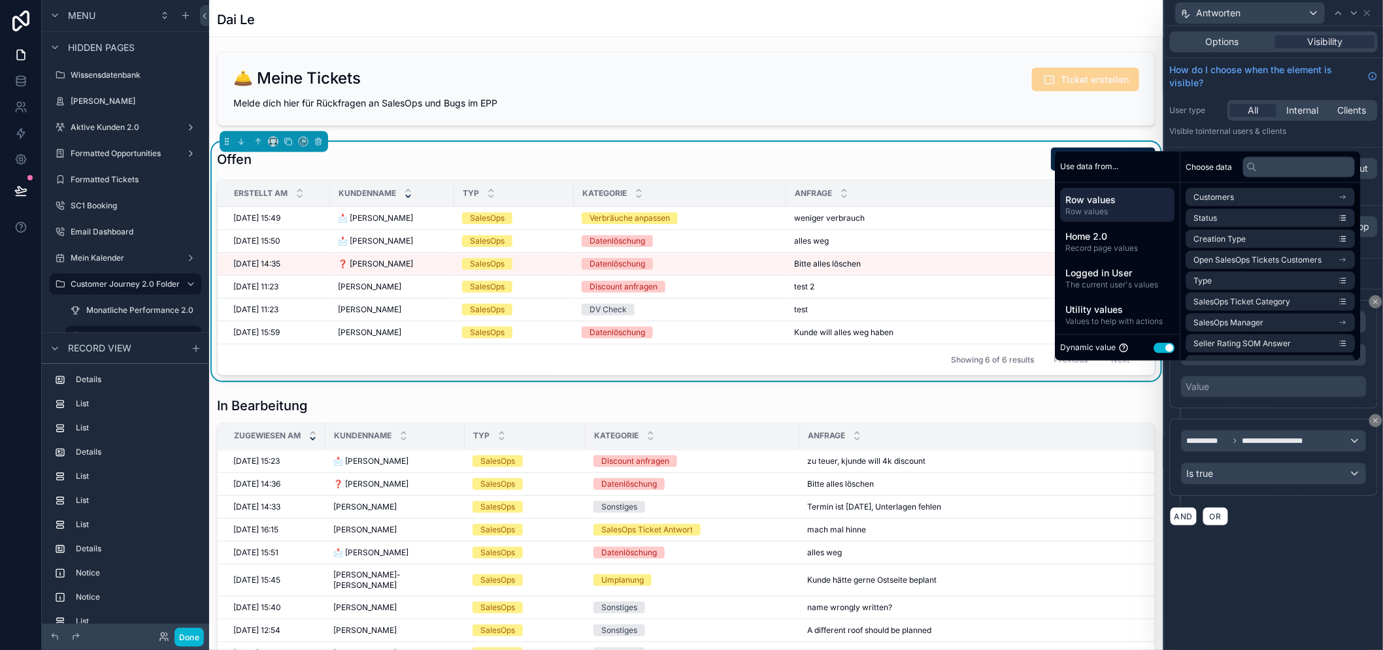
click at [1173, 353] on button "Use setting" at bounding box center [1165, 348] width 21 height 10
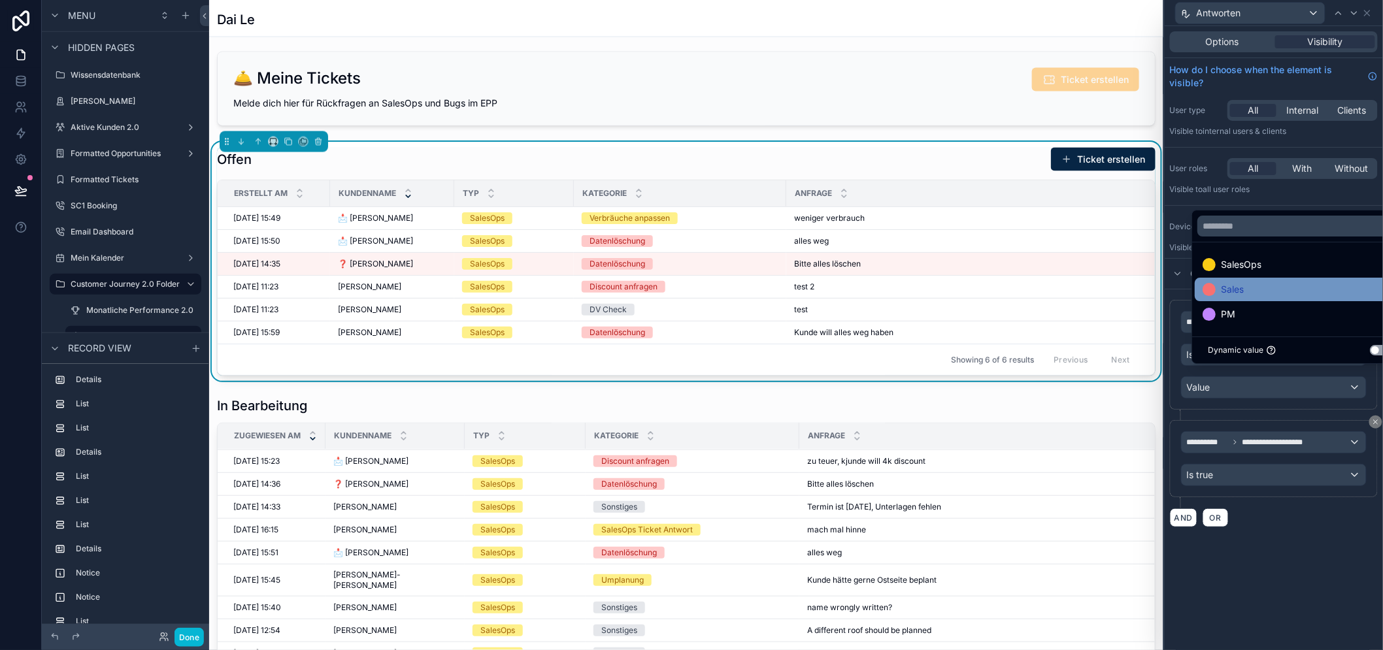
click at [1254, 297] on div "Sales" at bounding box center [1300, 290] width 194 height 16
click at [1279, 572] on div "**********" at bounding box center [1274, 338] width 218 height 624
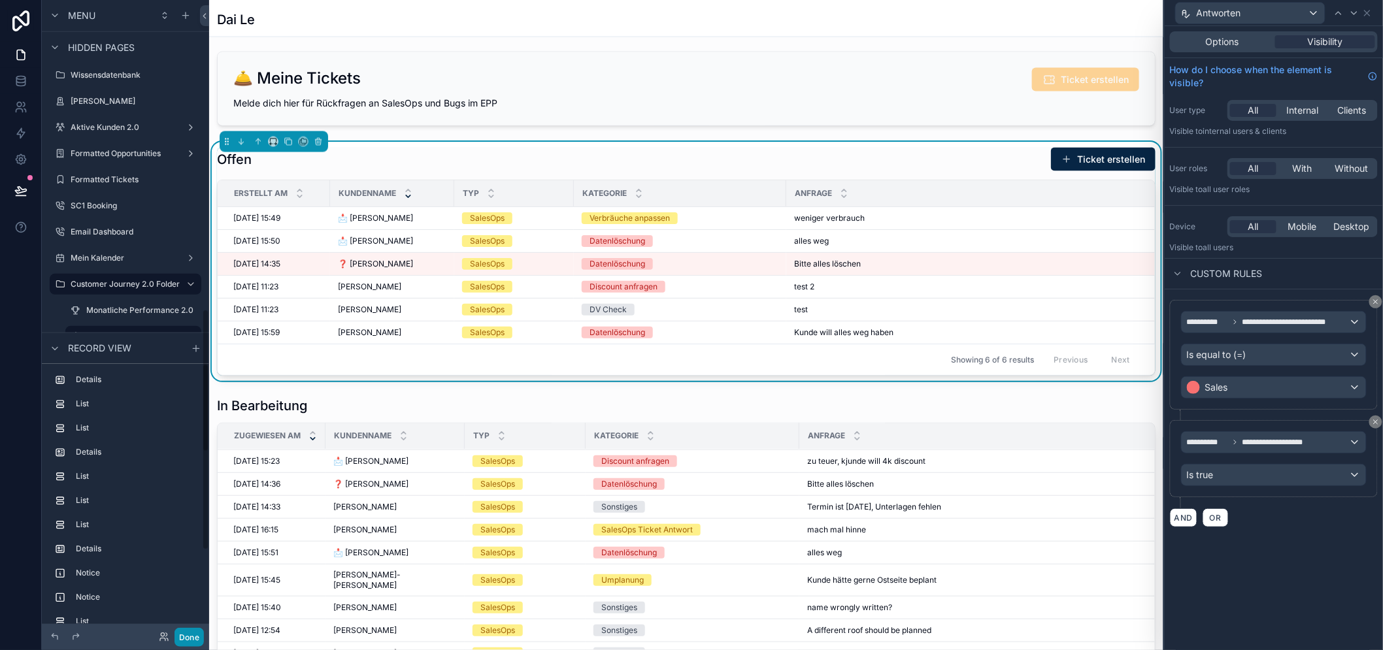
click at [190, 635] on button "Done" at bounding box center [189, 637] width 29 height 19
